Goal: Transaction & Acquisition: Purchase product/service

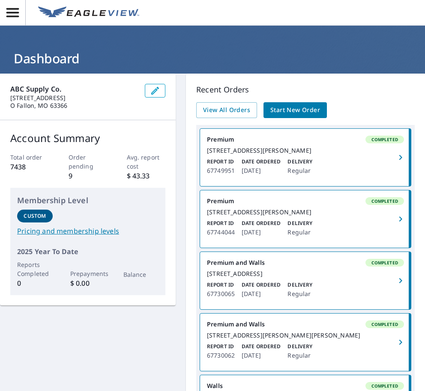
click at [293, 110] on span "Start New Order" at bounding box center [295, 110] width 50 height 11
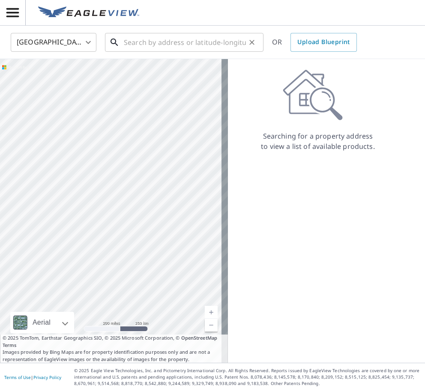
click at [167, 40] on input "text" at bounding box center [185, 42] width 122 height 24
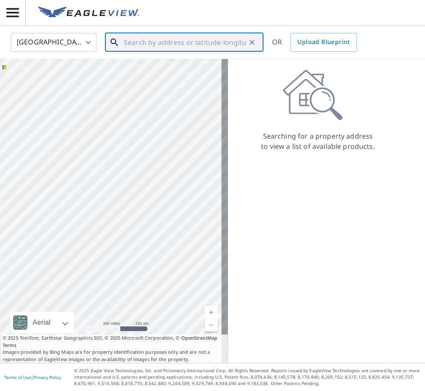
click at [218, 38] on input "text" at bounding box center [185, 42] width 122 height 24
paste input "[STREET_ADDRESS][PERSON_NAME][PERSON_NAME]"
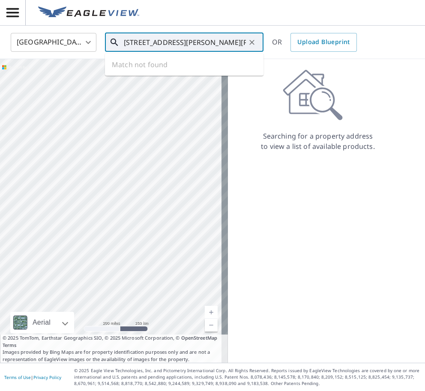
scroll to position [0, 23]
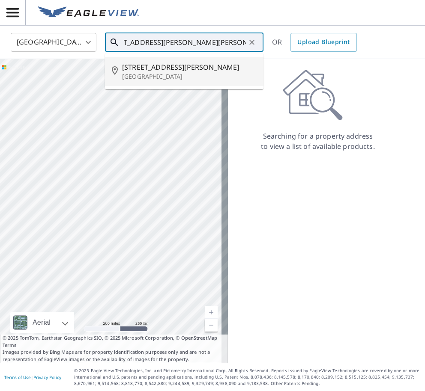
click at [183, 70] on span "[STREET_ADDRESS][PERSON_NAME]" at bounding box center [189, 67] width 134 height 10
type input "[STREET_ADDRESS][PERSON_NAME]"
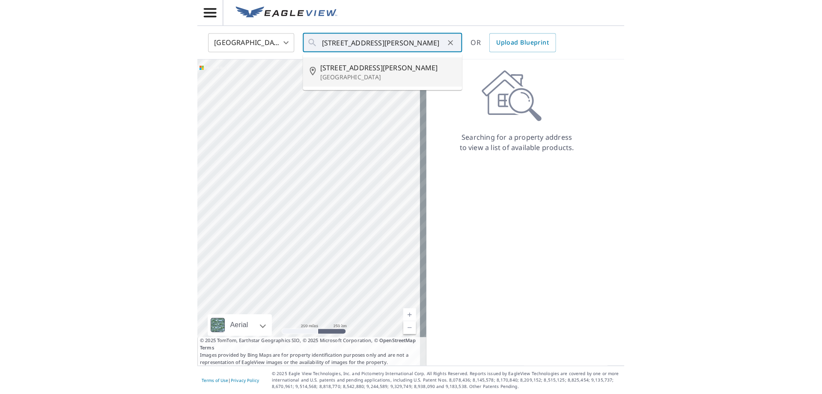
scroll to position [0, 0]
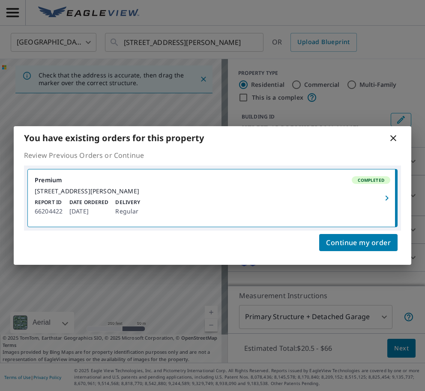
click at [392, 133] on icon at bounding box center [393, 138] width 10 height 10
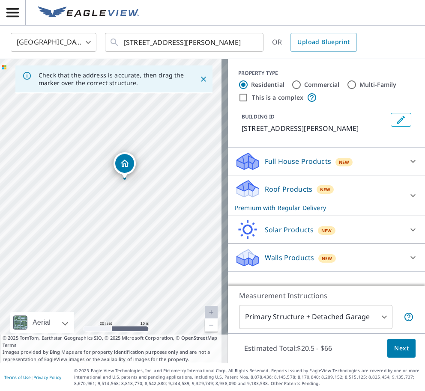
click at [344, 189] on div "Roof Products New Premium with Regular Delivery" at bounding box center [319, 195] width 168 height 33
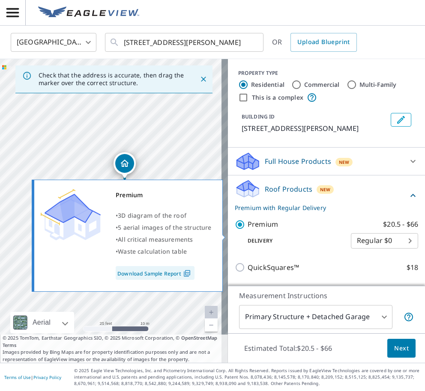
click at [235, 230] on input "Premium $20.5 - $66" at bounding box center [241, 225] width 13 height 10
checkbox input "false"
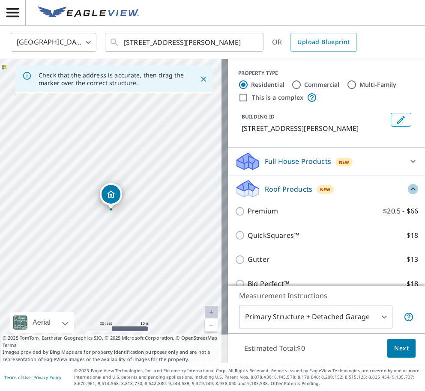
click at [408, 194] on icon at bounding box center [413, 189] width 10 height 10
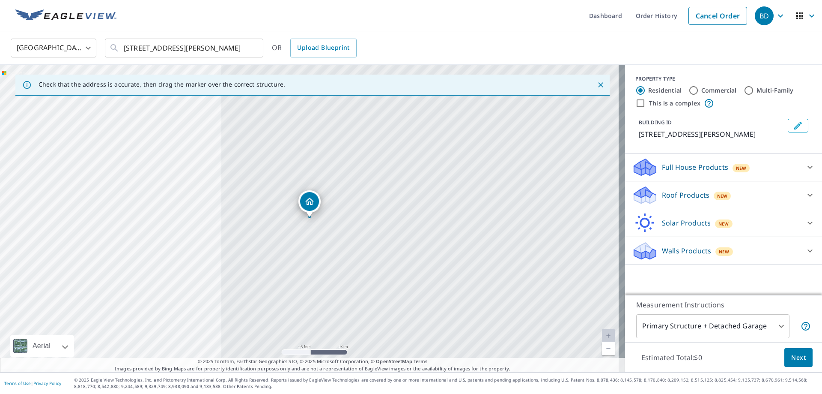
click at [424, 254] on p "Walls Products" at bounding box center [686, 250] width 49 height 10
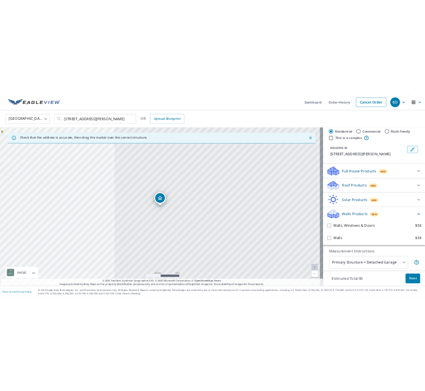
scroll to position [28, 0]
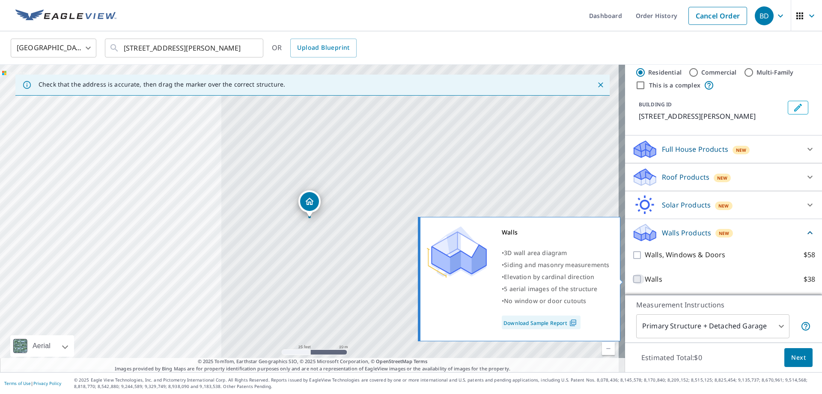
click at [424, 282] on input "Walls $38" at bounding box center [638, 279] width 13 height 10
checkbox input "true"
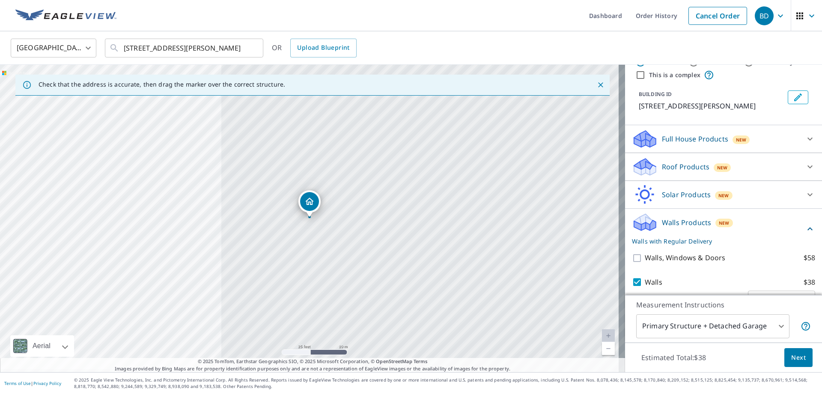
click at [424, 323] on body "BD BD Dashboard Order History Cancel Order BD [GEOGRAPHIC_DATA] [GEOGRAPHIC_DAT…" at bounding box center [411, 197] width 822 height 394
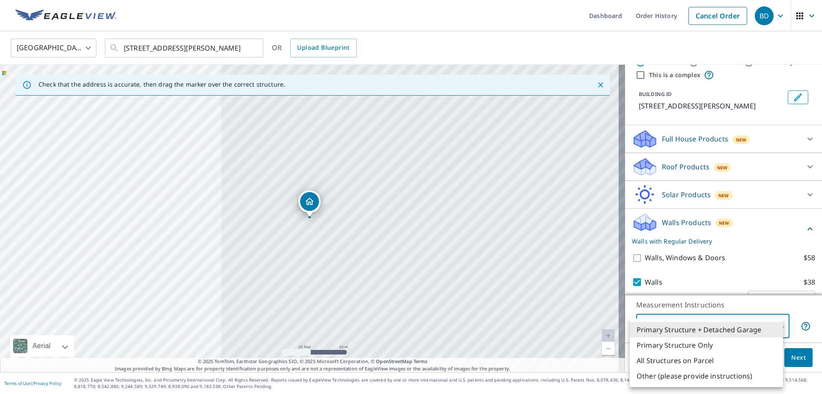
click at [424, 327] on li "Primary Structure + Detached Garage" at bounding box center [706, 329] width 153 height 15
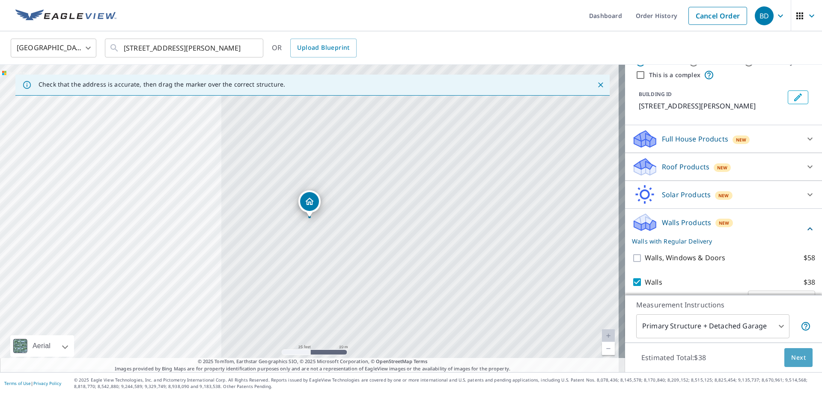
click at [424, 355] on span "Next" at bounding box center [798, 357] width 15 height 11
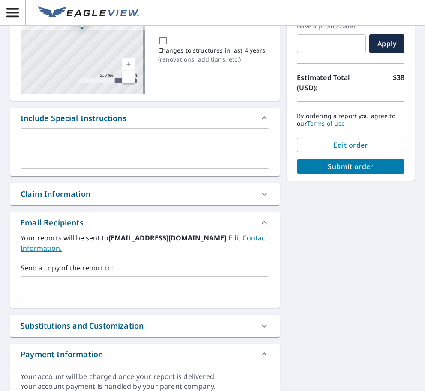
scroll to position [165, 0]
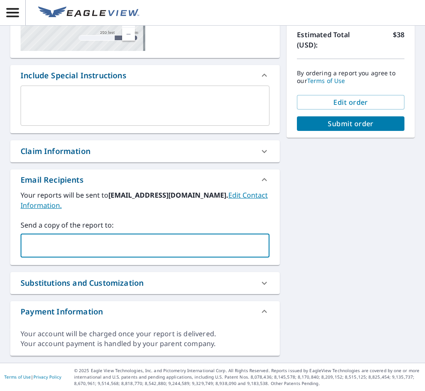
click at [99, 243] on input "text" at bounding box center [138, 246] width 228 height 16
paste input "[EMAIL_ADDRESS][DOMAIN_NAME]"
type input "[EMAIL_ADDRESS][DOMAIN_NAME]"
click at [325, 203] on div "[STREET_ADDRESS][PERSON_NAME] Aerial Road A standard road map Aerial A detailed…" at bounding box center [212, 136] width 425 height 454
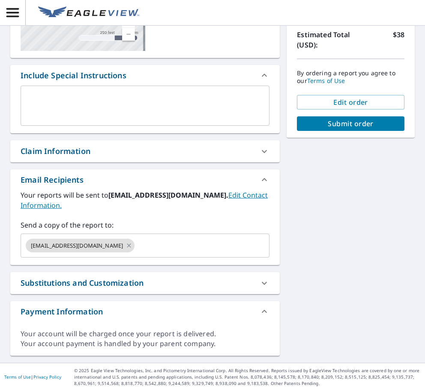
click at [358, 127] on span "Submit order" at bounding box center [351, 123] width 94 height 9
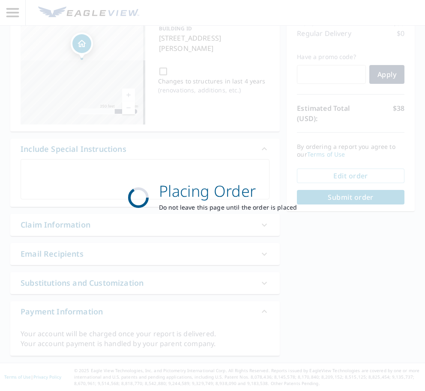
scroll to position [91, 0]
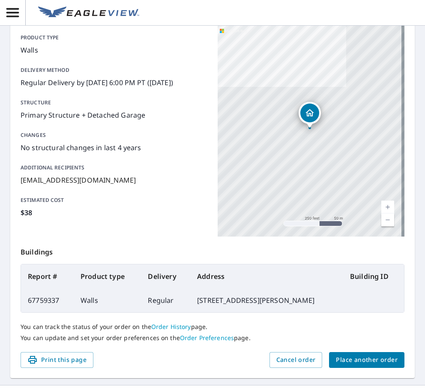
drag, startPoint x: 152, startPoint y: 369, endPoint x: 155, endPoint y: 188, distance: 180.3
click at [152, 369] on div "Order details Product type Walls Delivery method Regular Delivery by [DATE] 6:0…" at bounding box center [212, 183] width 404 height 389
click at [364, 364] on span "Place another order" at bounding box center [367, 360] width 62 height 11
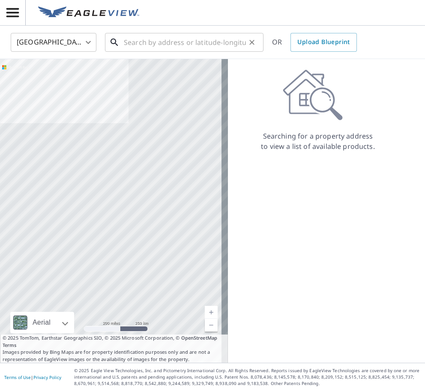
click at [164, 43] on input "text" at bounding box center [185, 42] width 122 height 24
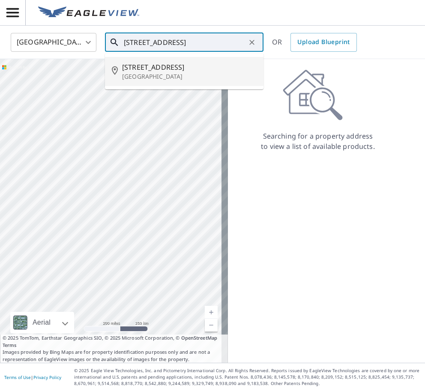
click at [201, 73] on p "[GEOGRAPHIC_DATA]" at bounding box center [189, 76] width 134 height 9
type input "[STREET_ADDRESS][PERSON_NAME]"
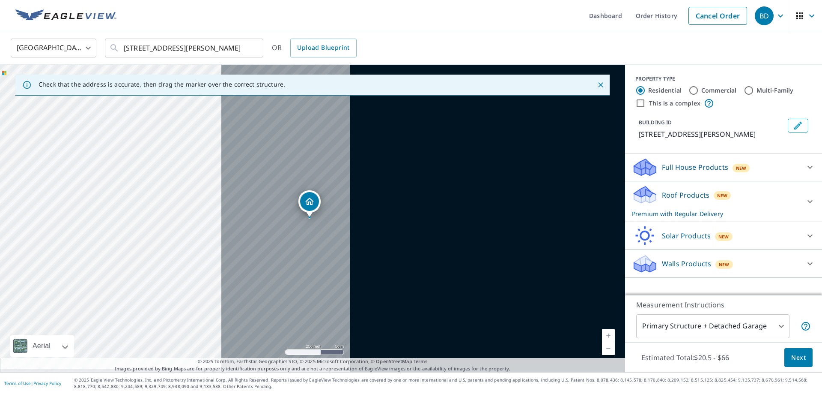
click at [424, 13] on icon "button" at bounding box center [781, 16] width 10 height 10
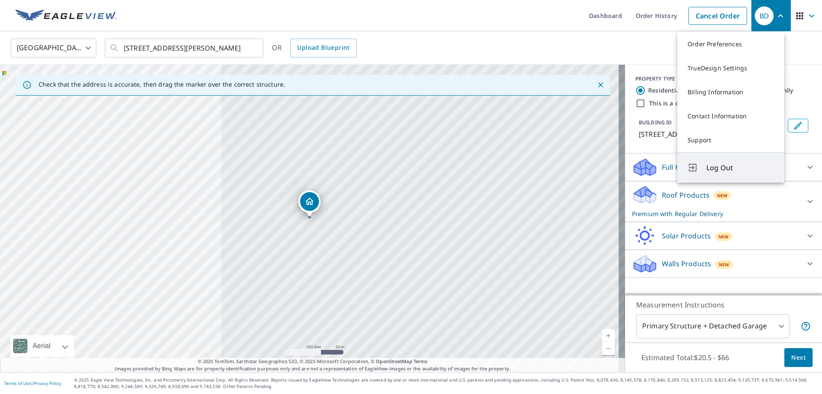
click at [424, 177] on button "Log Out" at bounding box center [730, 167] width 107 height 30
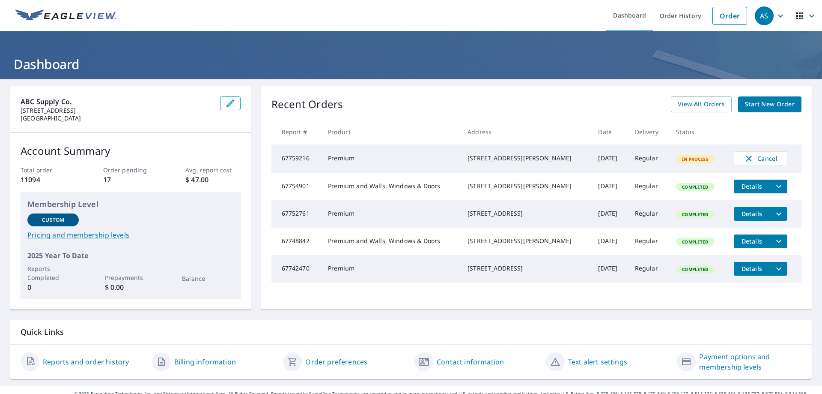
click at [750, 98] on link "Start New Order" at bounding box center [769, 104] width 63 height 16
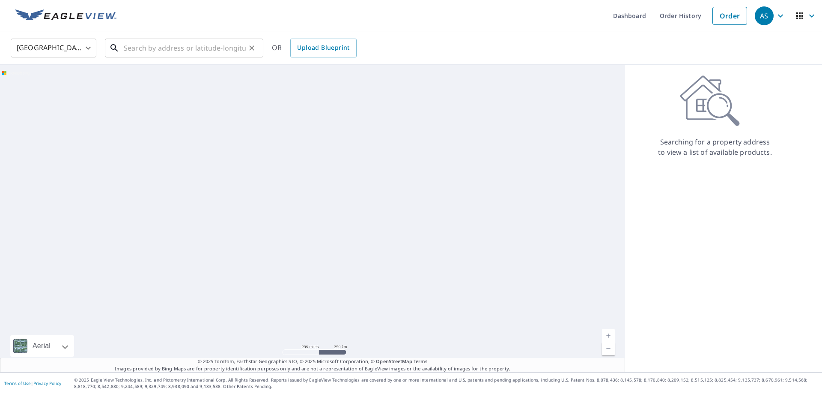
drag, startPoint x: 220, startPoint y: 48, endPoint x: 225, endPoint y: 48, distance: 5.6
click at [219, 48] on input "text" at bounding box center [185, 48] width 122 height 24
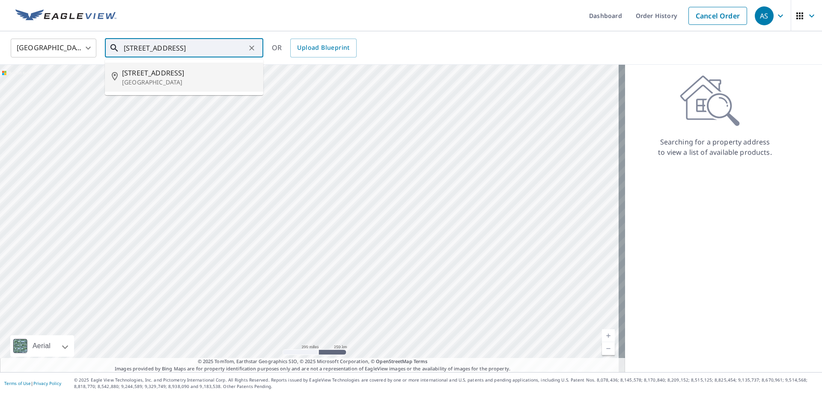
click at [212, 79] on p "[GEOGRAPHIC_DATA]" at bounding box center [189, 82] width 134 height 9
type input "[STREET_ADDRESS][PERSON_NAME]"
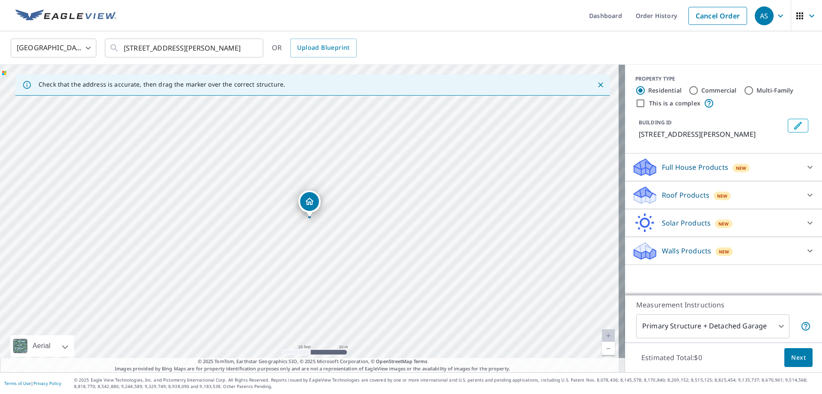
drag, startPoint x: 684, startPoint y: 199, endPoint x: 678, endPoint y: 206, distance: 9.8
click at [684, 198] on p "Roof Products" at bounding box center [686, 195] width 48 height 10
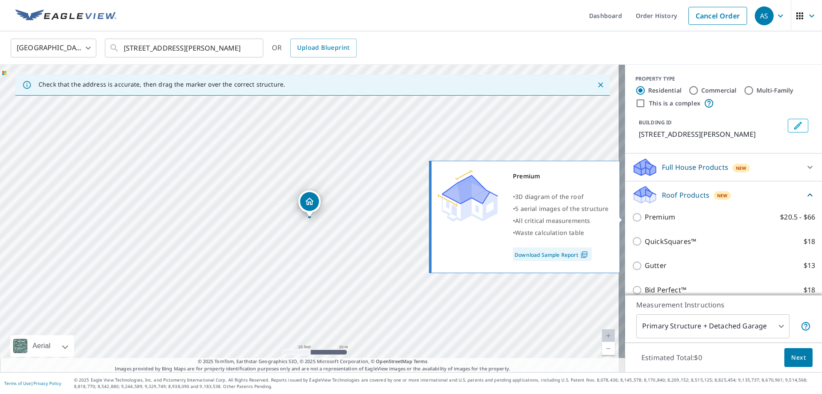
click at [654, 220] on p "Premium" at bounding box center [660, 217] width 30 height 11
click at [645, 220] on input "Premium $20.5 - $66" at bounding box center [638, 217] width 13 height 10
checkbox input "true"
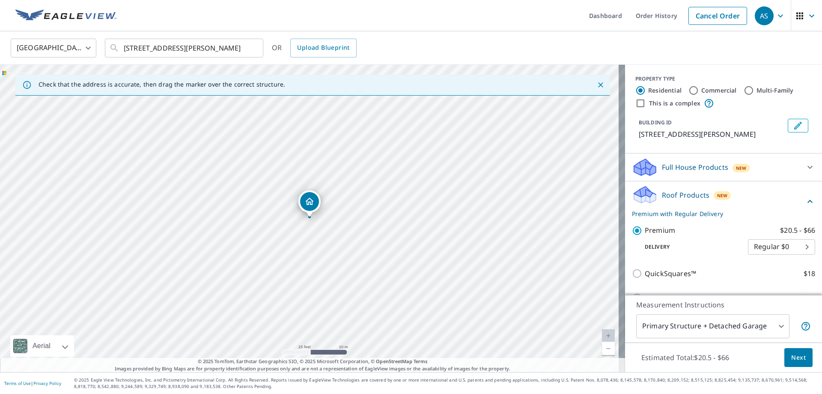
click at [691, 328] on body "AS AS Dashboard Order History Cancel Order AS United States US ​ 7241 Berkridge…" at bounding box center [411, 197] width 822 height 394
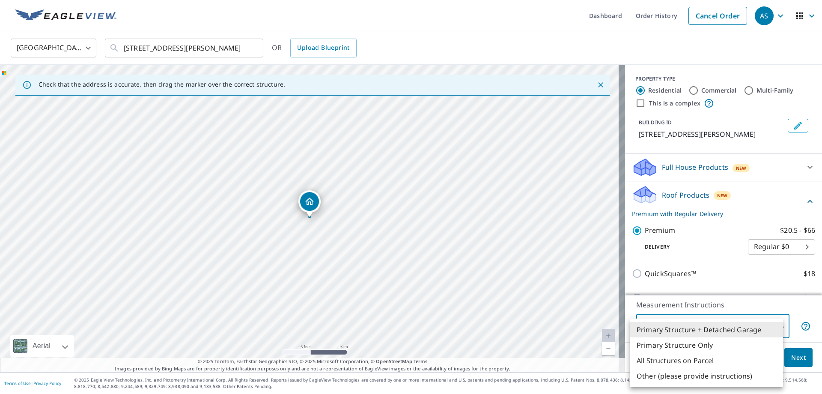
click at [691, 343] on li "Primary Structure Only" at bounding box center [706, 344] width 153 height 15
type input "2"
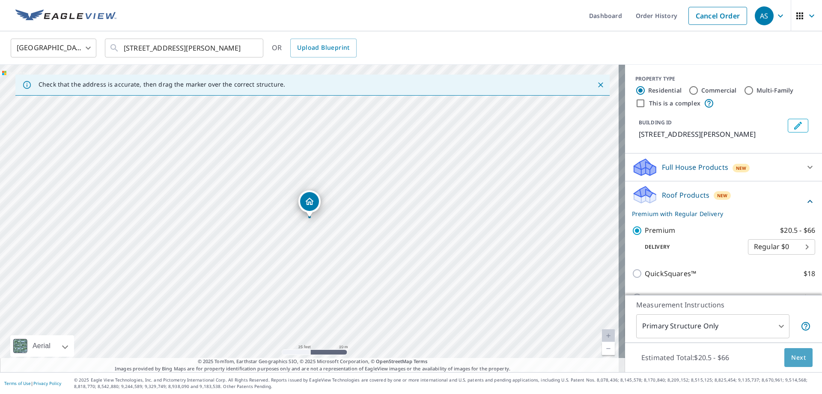
click at [791, 356] on span "Next" at bounding box center [798, 357] width 15 height 11
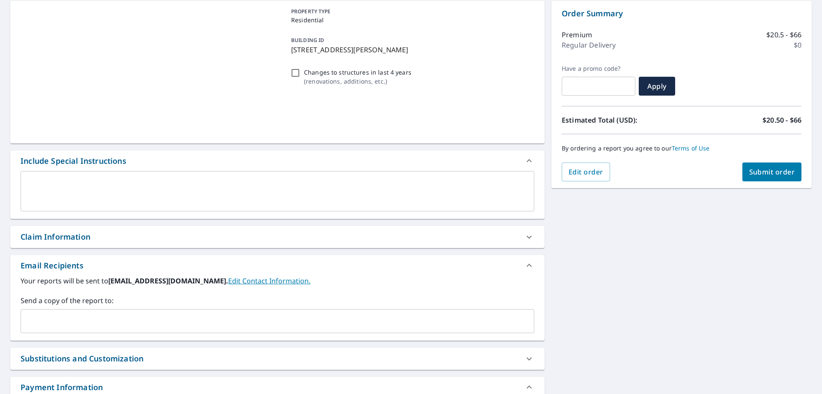
scroll to position [152, 0]
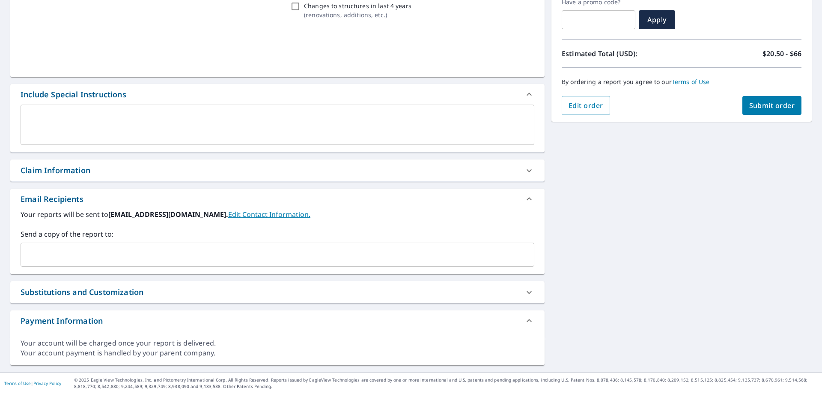
click at [162, 264] on div "​" at bounding box center [278, 254] width 514 height 24
paste input "horizonroofingmo@gmail.com"
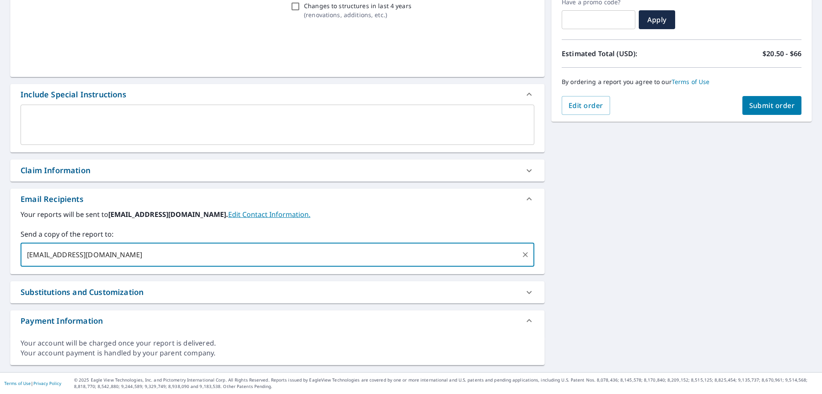
type input "horizonroofingmo@gmail.com"
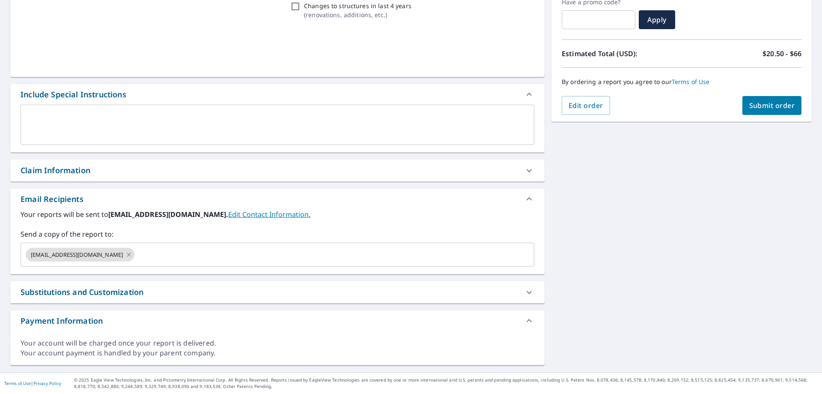
click at [659, 199] on div "PROPERTY TYPE Residential BUILDING ID 7241 Berkridge Dr, Hazelwood, MO, 63042 C…" at bounding box center [411, 150] width 822 height 444
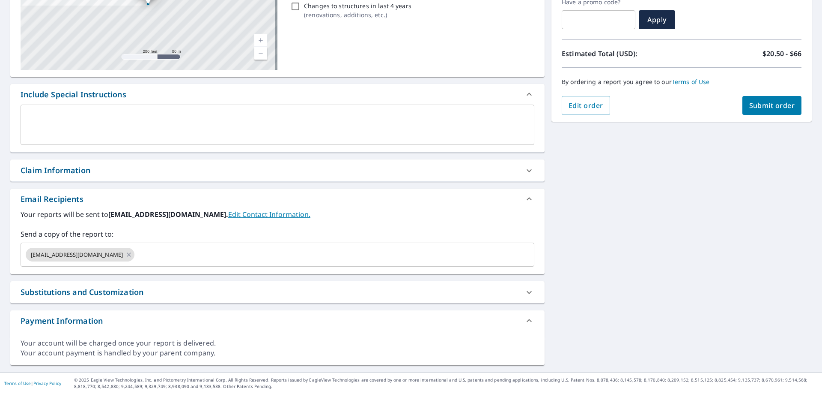
click at [749, 106] on span "Submit order" at bounding box center [772, 105] width 46 height 9
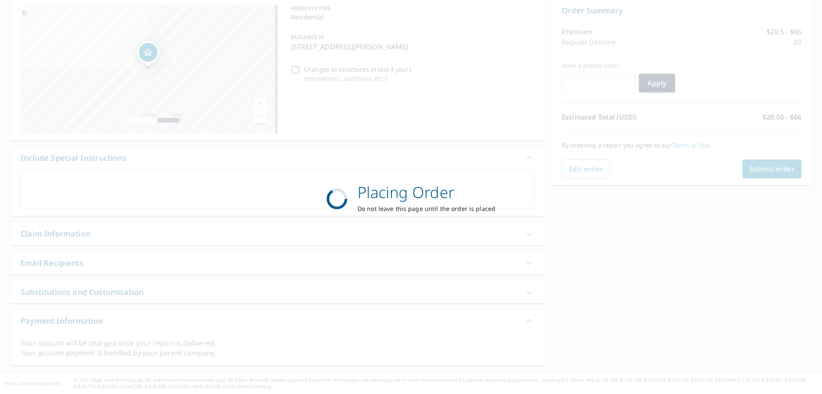
scroll to position [88, 0]
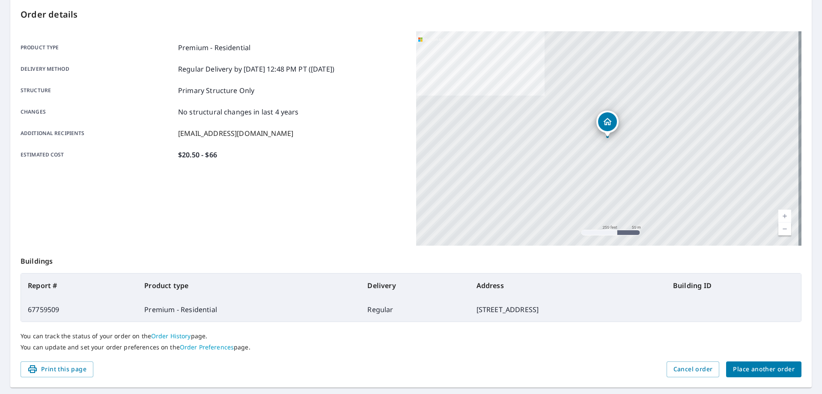
click at [757, 367] on span "Place another order" at bounding box center [764, 369] width 62 height 11
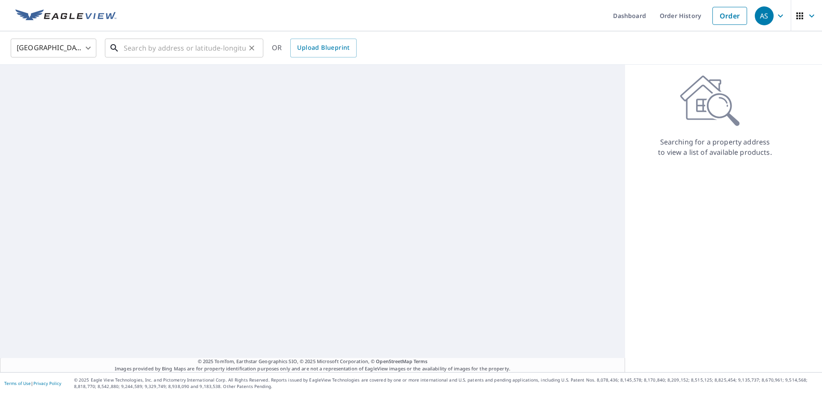
click at [152, 48] on input "text" at bounding box center [185, 48] width 122 height 24
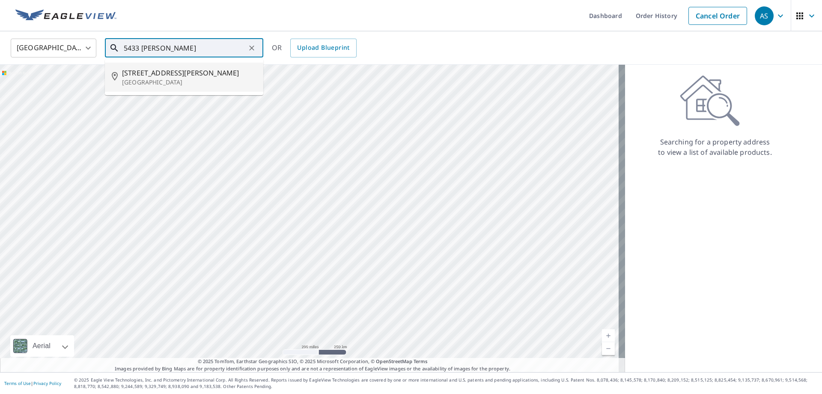
click at [143, 76] on span "5433 Donovan Ave" at bounding box center [189, 73] width 134 height 10
type input "5433 Donovan Ave Saint Louis, MO 63109"
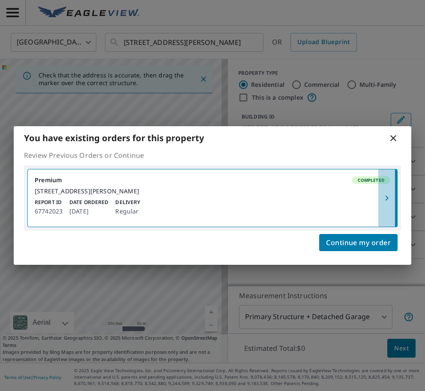
click at [389, 197] on icon "button" at bounding box center [387, 198] width 10 height 10
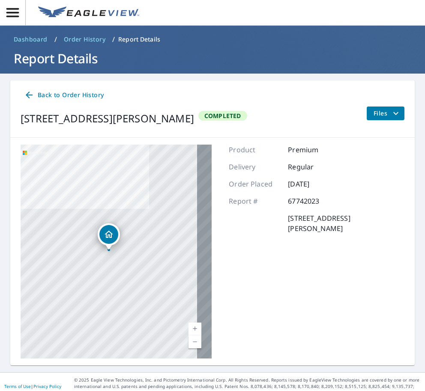
click at [391, 113] on icon "filesDropdownBtn-67742023" at bounding box center [396, 113] width 10 height 10
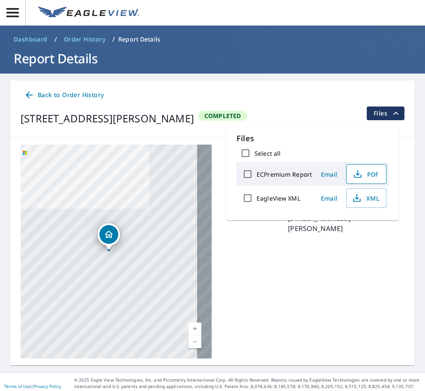
click at [365, 173] on span "PDF" at bounding box center [365, 174] width 27 height 10
drag, startPoint x: 317, startPoint y: 280, endPoint x: 317, endPoint y: 270, distance: 10.7
click at [317, 280] on div "Product Premium Delivery Regular Order Placed Oct 06, 2025 Report # 67742023 54…" at bounding box center [317, 252] width 176 height 214
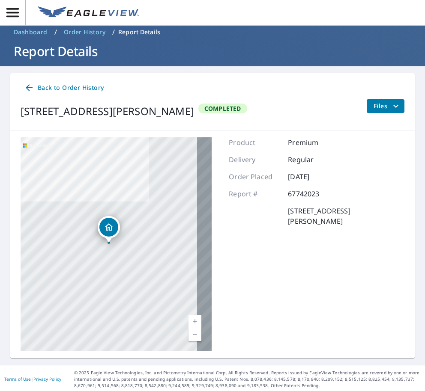
scroll to position [9, 0]
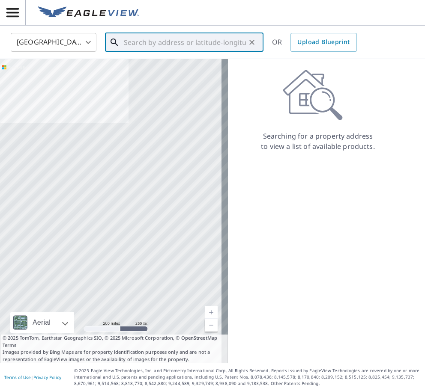
click at [194, 46] on input "text" at bounding box center [185, 42] width 122 height 24
paste input "428 Mason Ridge Drive Saint Charles MO 63304"
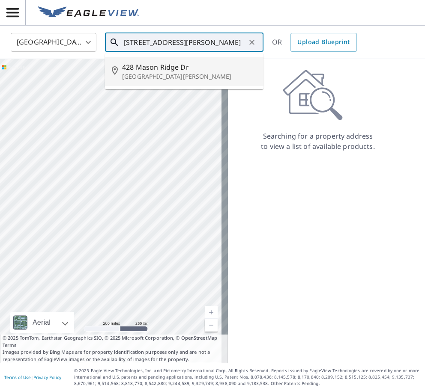
click at [145, 68] on span "428 Mason Ridge Dr" at bounding box center [189, 67] width 134 height 10
type input "428 Mason Ridge Dr Saint Charles, MO 63304"
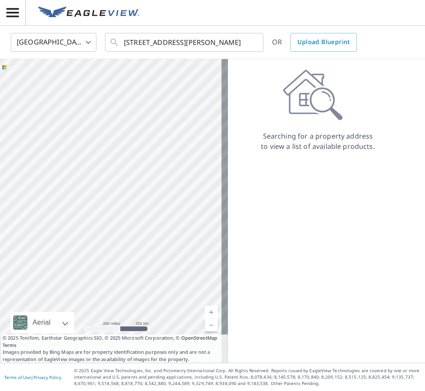
scroll to position [0, 0]
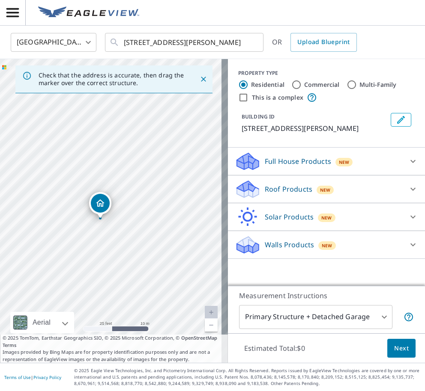
click at [289, 200] on div "Roof Products New" at bounding box center [319, 189] width 168 height 20
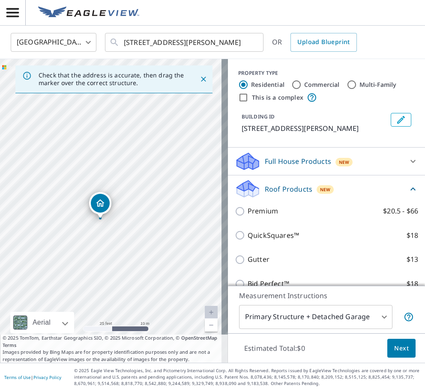
click at [271, 217] on label "Premium $20.5 - $66" at bounding box center [333, 211] width 170 height 11
click at [248, 217] on input "Premium $20.5 - $66" at bounding box center [241, 211] width 13 height 10
checkbox input "true"
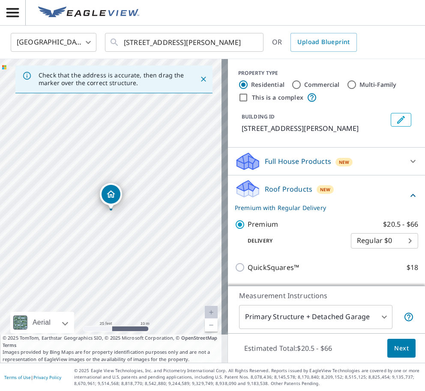
click at [307, 311] on body "AS AS United States US ​ 428 Mason Ridge Dr Saint Charles, MO 63304 ​ OR Upload…" at bounding box center [212, 195] width 425 height 391
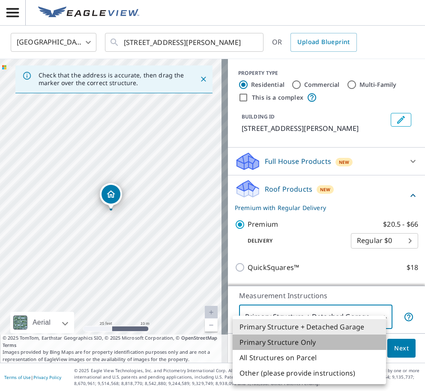
drag, startPoint x: 307, startPoint y: 340, endPoint x: 325, endPoint y: 348, distance: 19.0
click at [307, 340] on li "Primary Structure Only" at bounding box center [309, 342] width 153 height 15
type input "2"
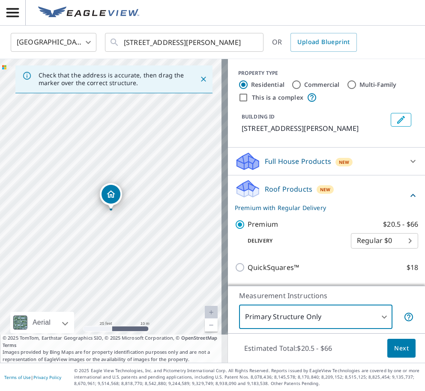
click at [394, 346] on span "Next" at bounding box center [401, 348] width 15 height 11
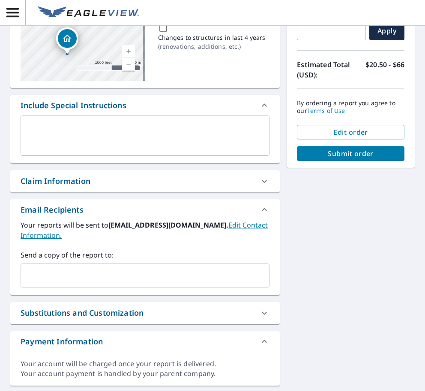
scroll to position [165, 0]
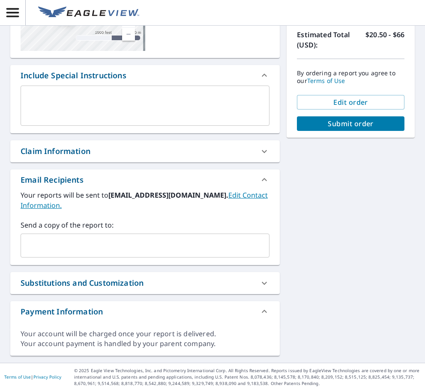
click at [90, 247] on input "text" at bounding box center [138, 246] width 228 height 16
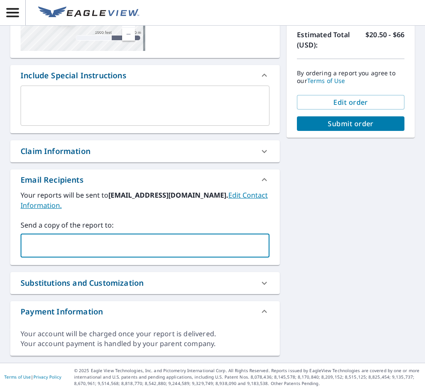
paste input "horizonroofingmo.kyle@gmail.com"
type input "horizonroofingmo.kyle@gmail.com"
click at [311, 222] on div "428 Mason Ridge Dr Saint Charles, MO 63304 Aerial Road A standard road map Aeri…" at bounding box center [212, 136] width 425 height 454
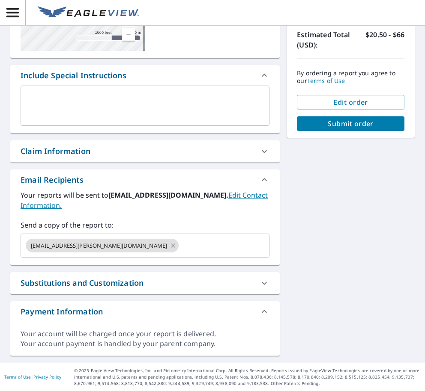
click at [345, 128] on button "Submit order" at bounding box center [350, 123] width 107 height 15
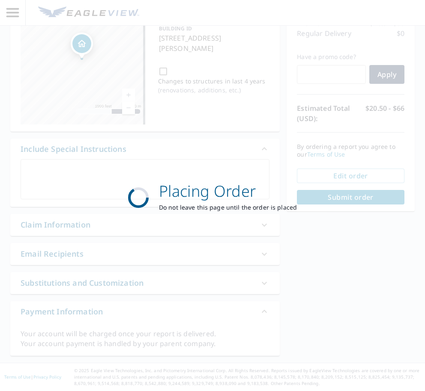
scroll to position [91, 0]
